Goal: Information Seeking & Learning: Check status

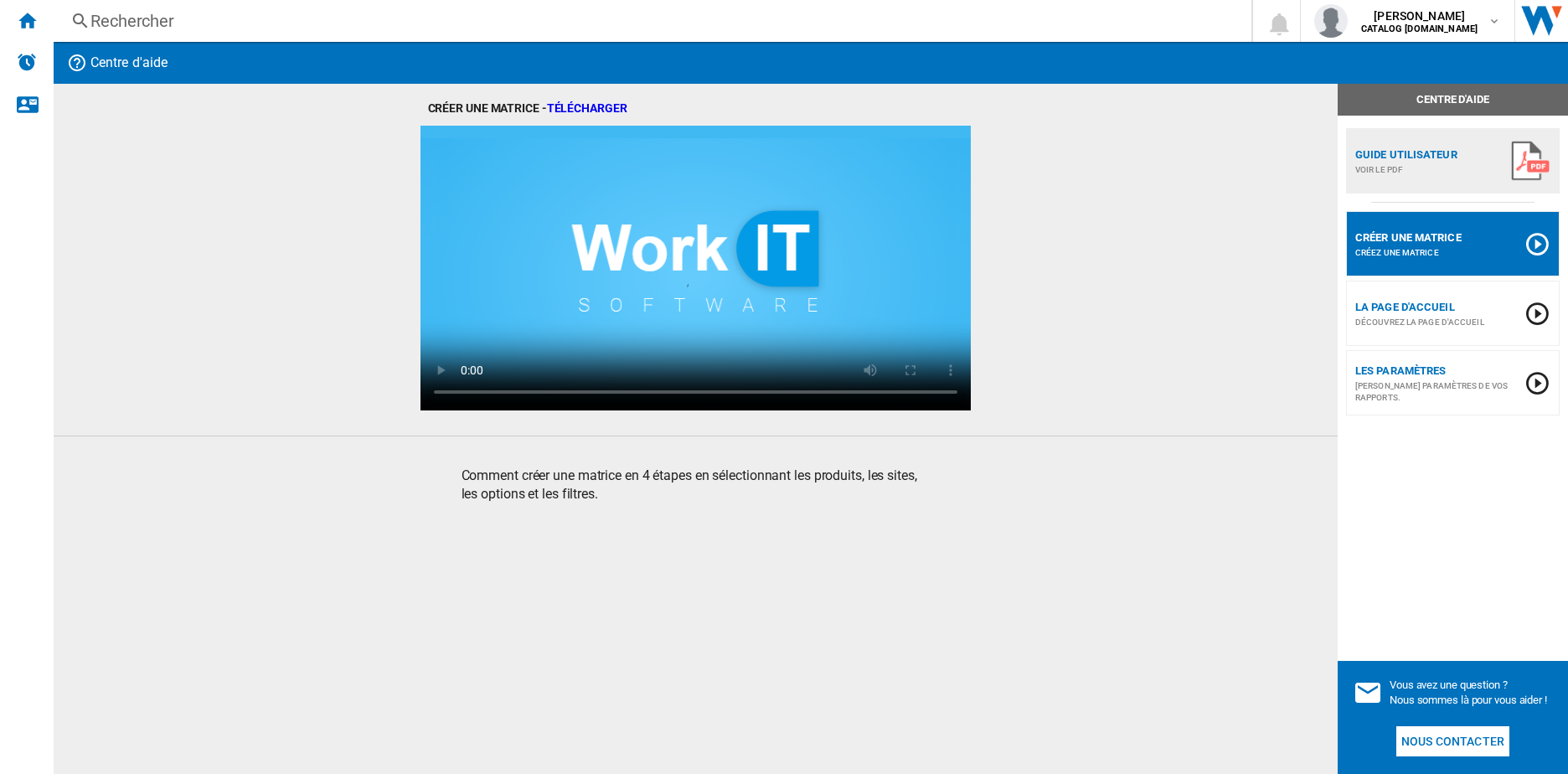
click at [239, 21] on div "Rechercher" at bounding box center [649, 20] width 1117 height 24
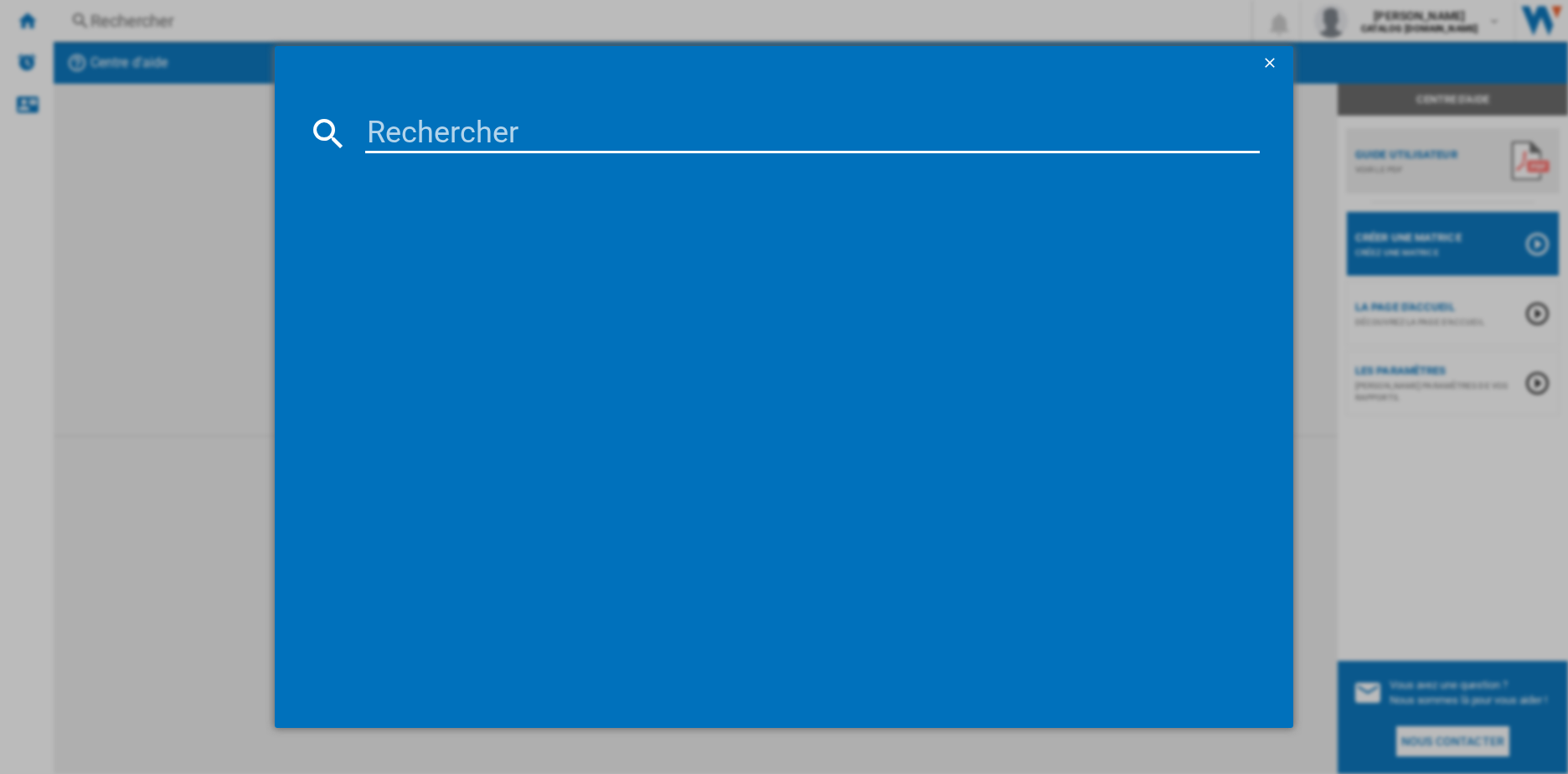
click at [475, 152] on input at bounding box center [812, 133] width 895 height 41
click at [411, 125] on input "RW2077" at bounding box center [812, 133] width 895 height 41
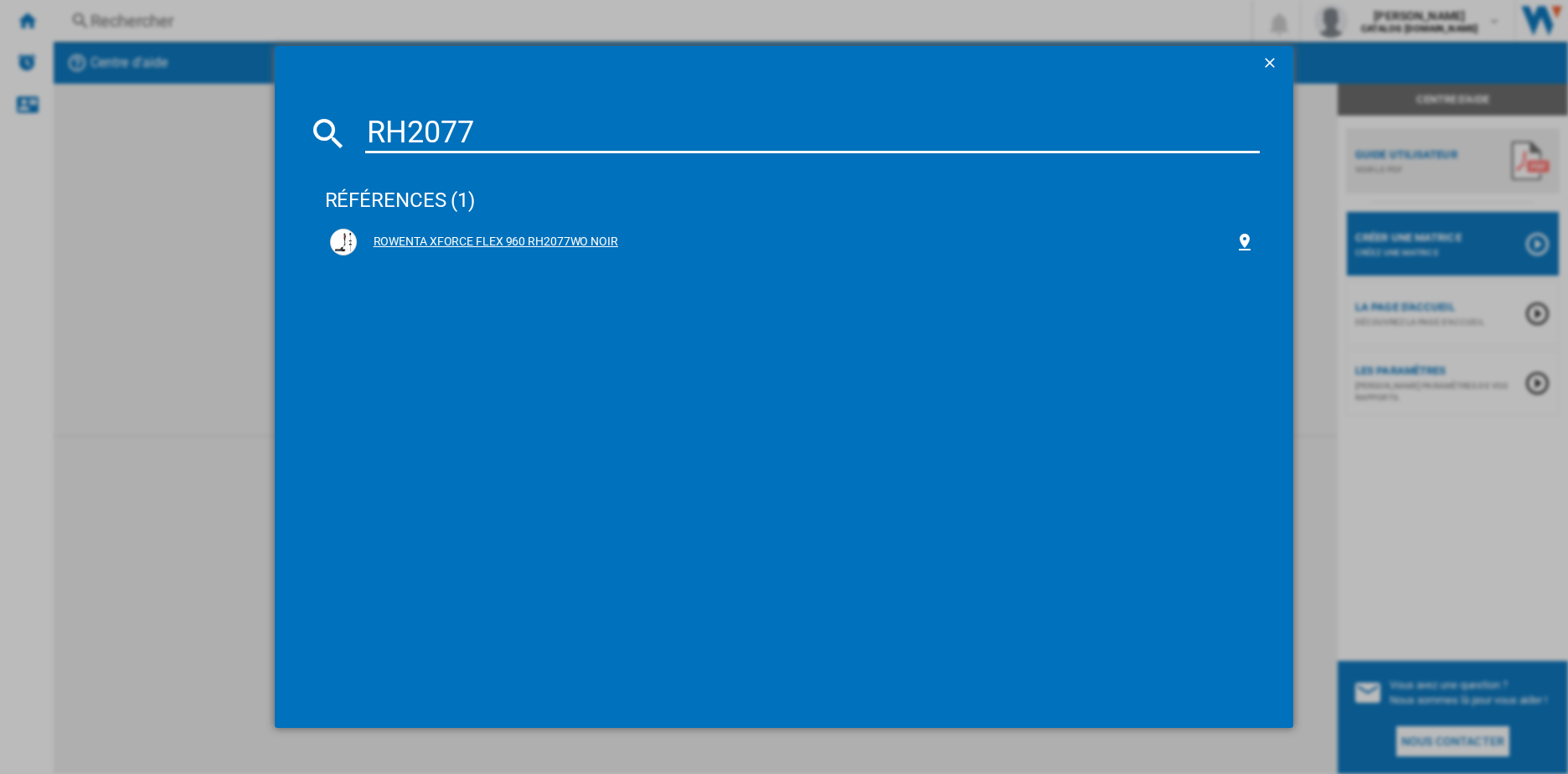
type input "RH2077"
click at [409, 241] on div "ROWENTA XFORCE FLEX 960 RH2077WO NOIR" at bounding box center [796, 242] width 878 height 17
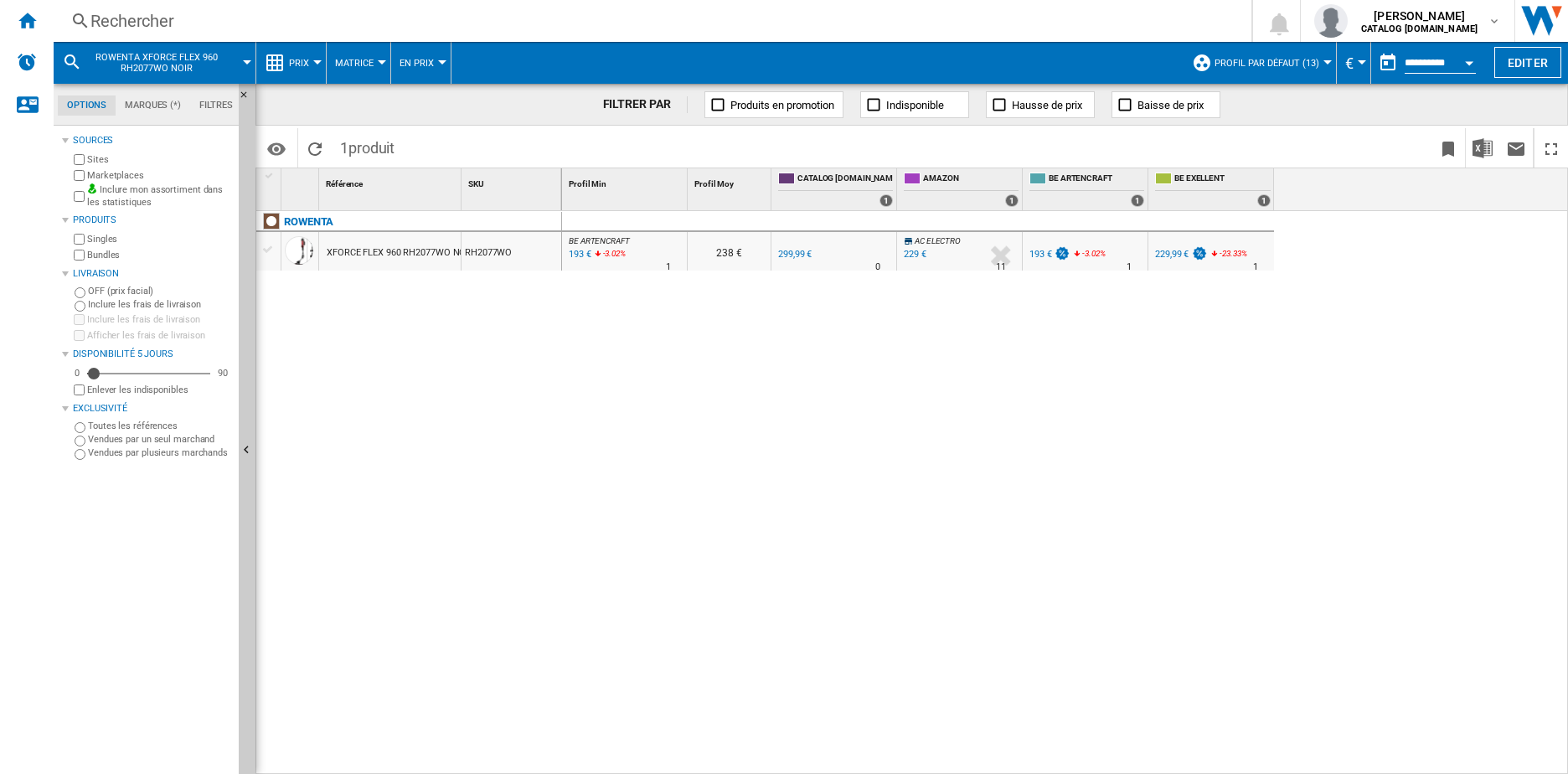
click at [420, 250] on div "XFORCE FLEX 960 RH2077WO NOIR" at bounding box center [399, 253] width 147 height 39
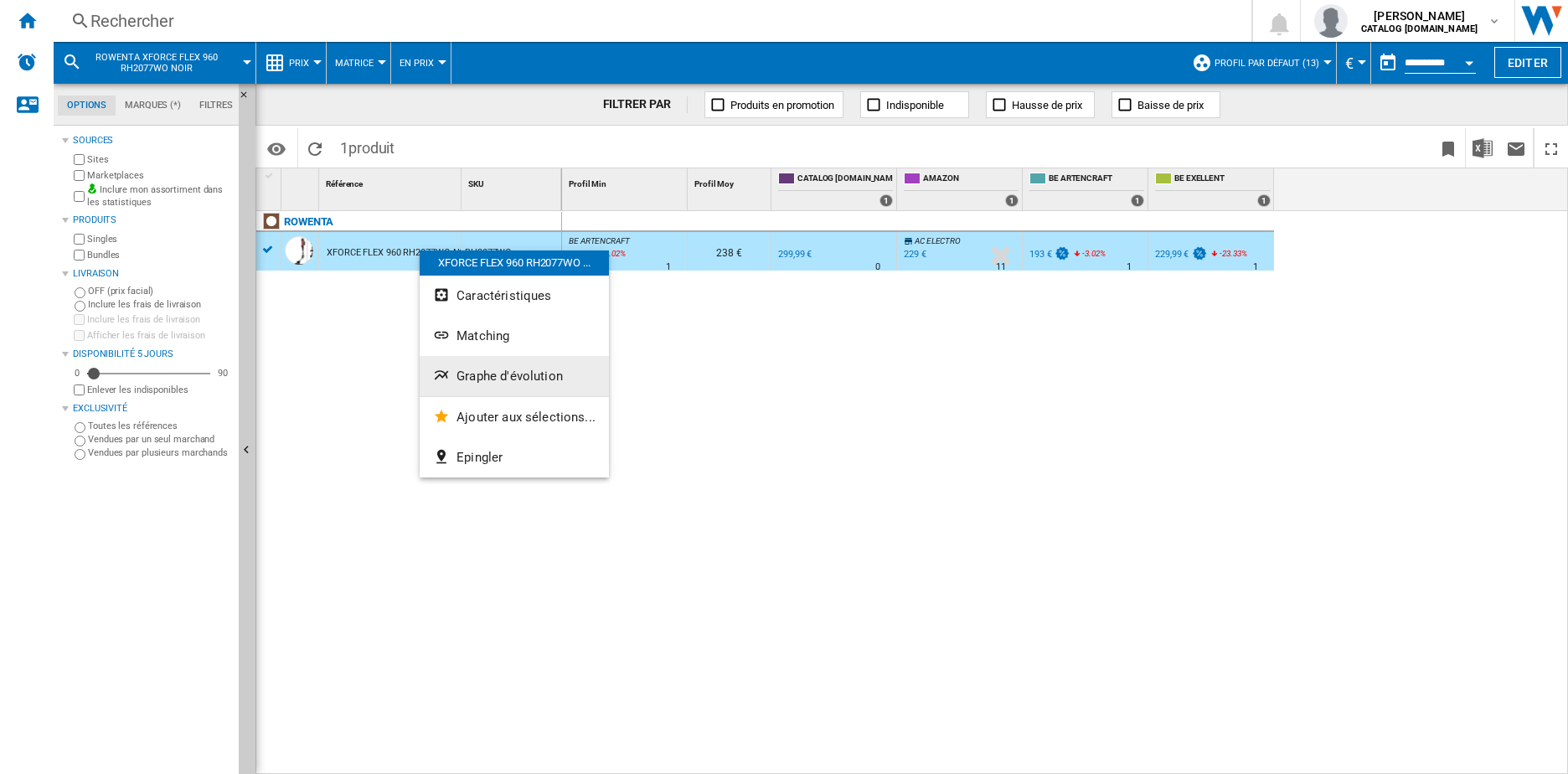
click at [489, 380] on span "Graphe d'évolution" at bounding box center [510, 376] width 107 height 15
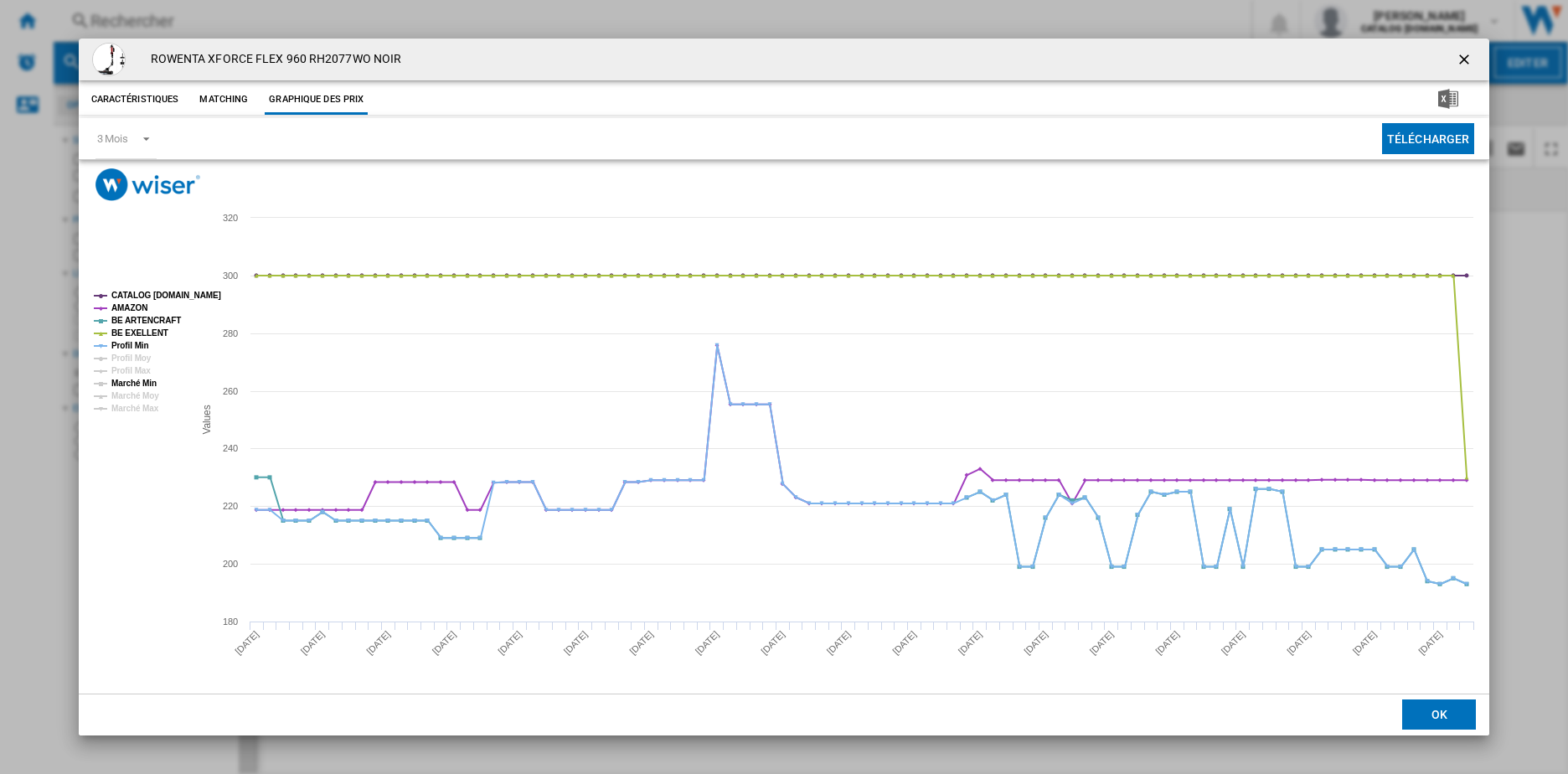
click at [134, 382] on tspan "Marché Min" at bounding box center [133, 383] width 45 height 9
